Goal: Transaction & Acquisition: Subscribe to service/newsletter

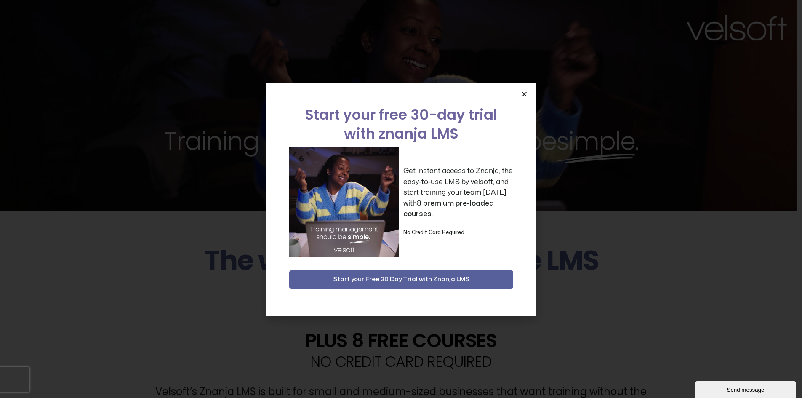
click at [523, 93] on icon "Close" at bounding box center [524, 94] width 6 height 6
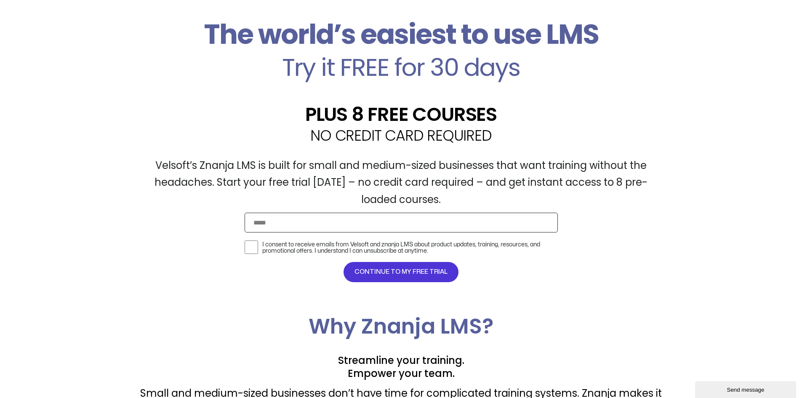
scroll to position [274, 0]
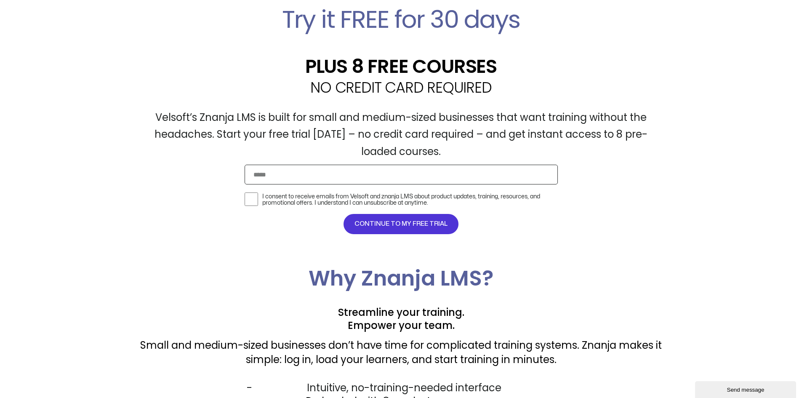
click at [263, 176] on input "Email" at bounding box center [400, 175] width 313 height 20
type input "**********"
click at [402, 227] on span "CONTINUE TO MY FREE TRIAL" at bounding box center [400, 224] width 93 height 10
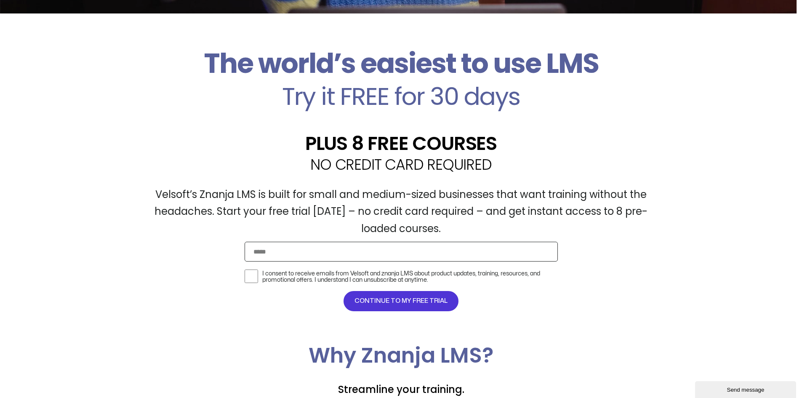
scroll to position [337, 0]
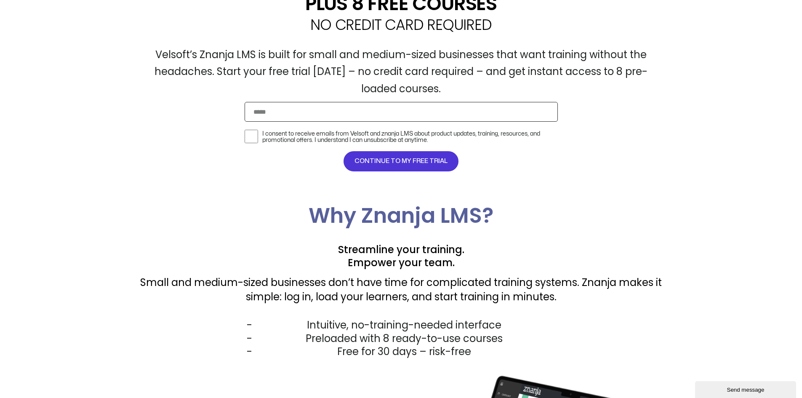
click at [268, 110] on input "Email" at bounding box center [400, 112] width 313 height 20
type input "**********"
click at [389, 157] on span "CONTINUE TO MY FREE TRIAL" at bounding box center [400, 161] width 93 height 10
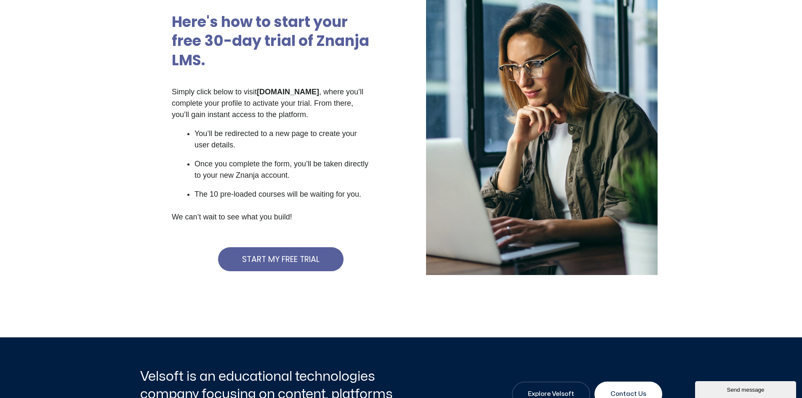
scroll to position [126, 0]
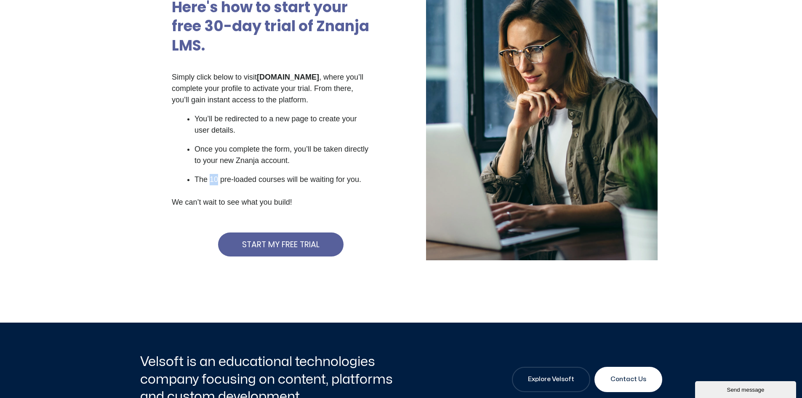
drag, startPoint x: 217, startPoint y: 180, endPoint x: 209, endPoint y: 178, distance: 8.3
click at [209, 178] on p "The 10 pre-loaded courses will be waiting for you." at bounding box center [282, 179] width 176 height 11
click at [351, 195] on div "Simply click below to visit znanja.com , where you’ll complete your profile to …" at bounding box center [271, 144] width 199 height 144
click at [284, 244] on span "START MY FREE TRIAL" at bounding box center [280, 244] width 77 height 8
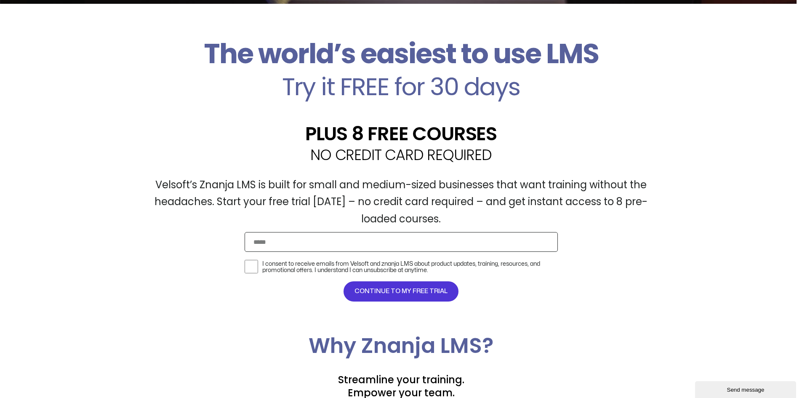
scroll to position [210, 0]
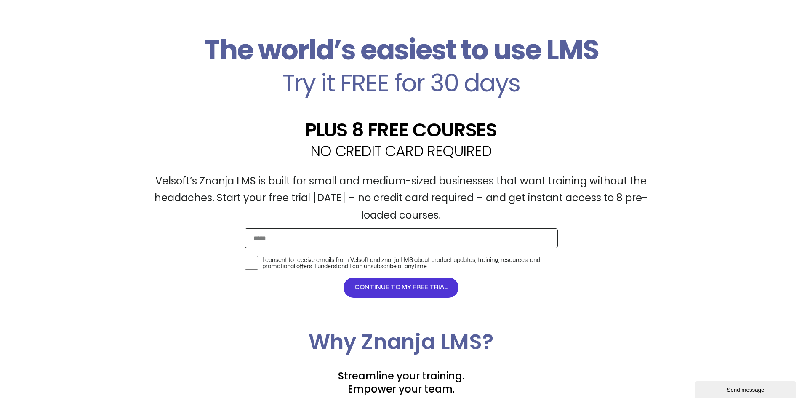
click at [284, 240] on input "Email" at bounding box center [400, 238] width 313 height 20
type input "**********"
click at [391, 286] on span "CONTINUE TO MY FREE TRIAL" at bounding box center [400, 287] width 93 height 10
click at [408, 289] on span "CONTINUE TO MY FREE TRIAL" at bounding box center [400, 287] width 93 height 10
